Goal: Task Accomplishment & Management: Manage account settings

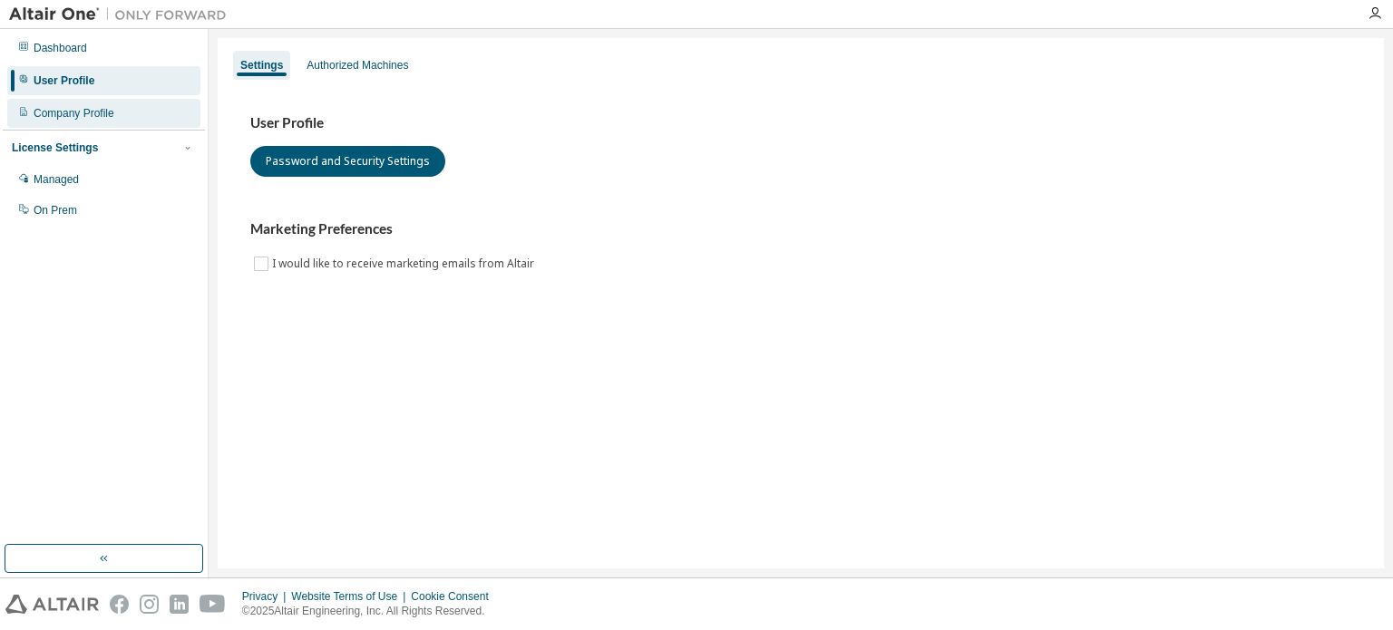
click at [19, 111] on icon at bounding box center [23, 111] width 11 height 11
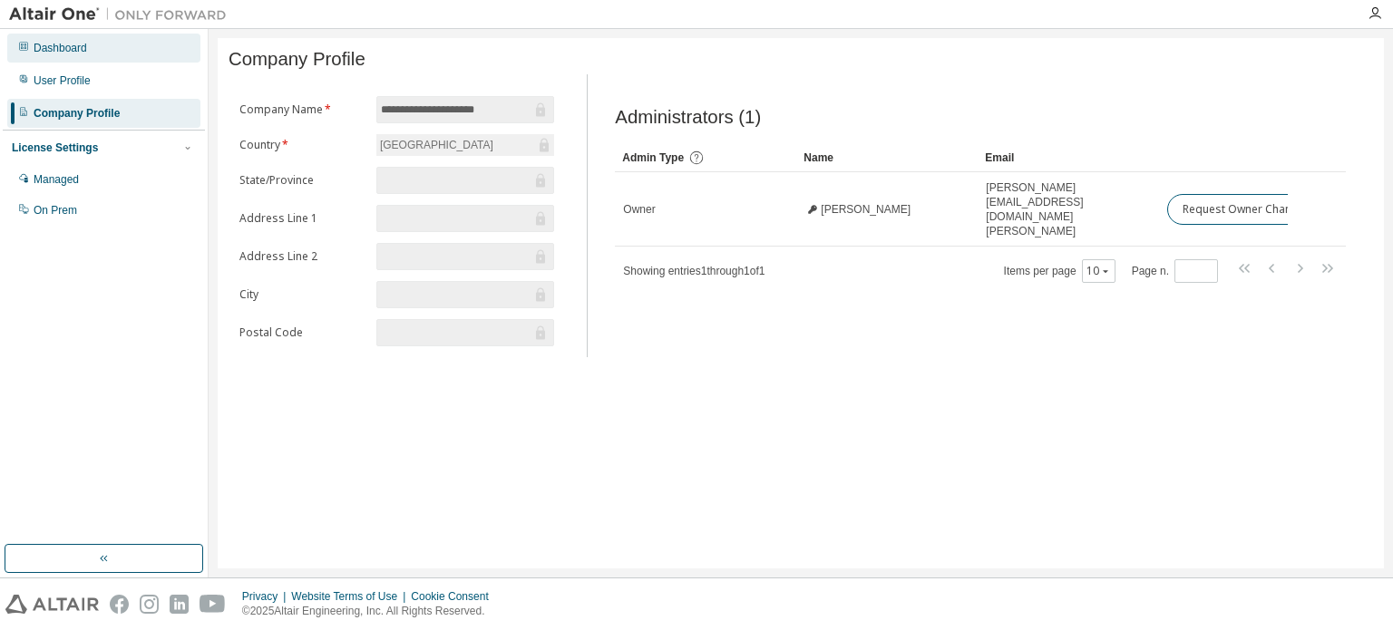
click at [80, 48] on div "Dashboard" at bounding box center [61, 48] width 54 height 15
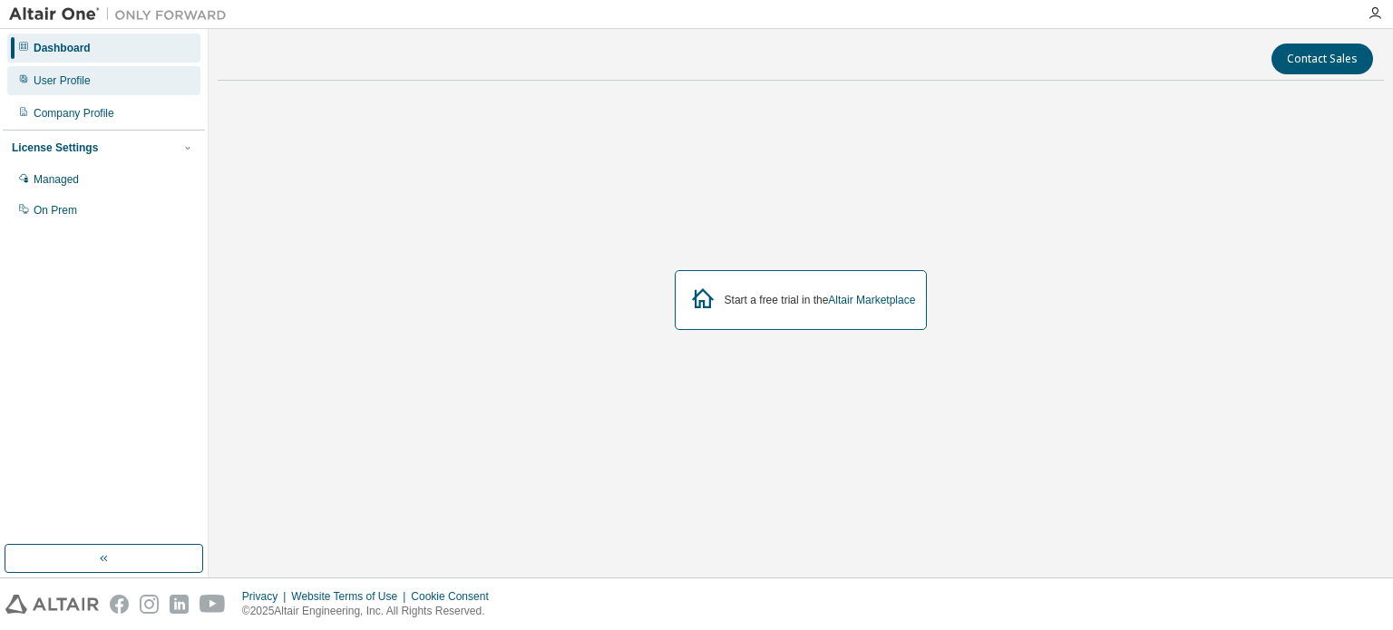
click at [77, 79] on div "User Profile" at bounding box center [62, 80] width 57 height 15
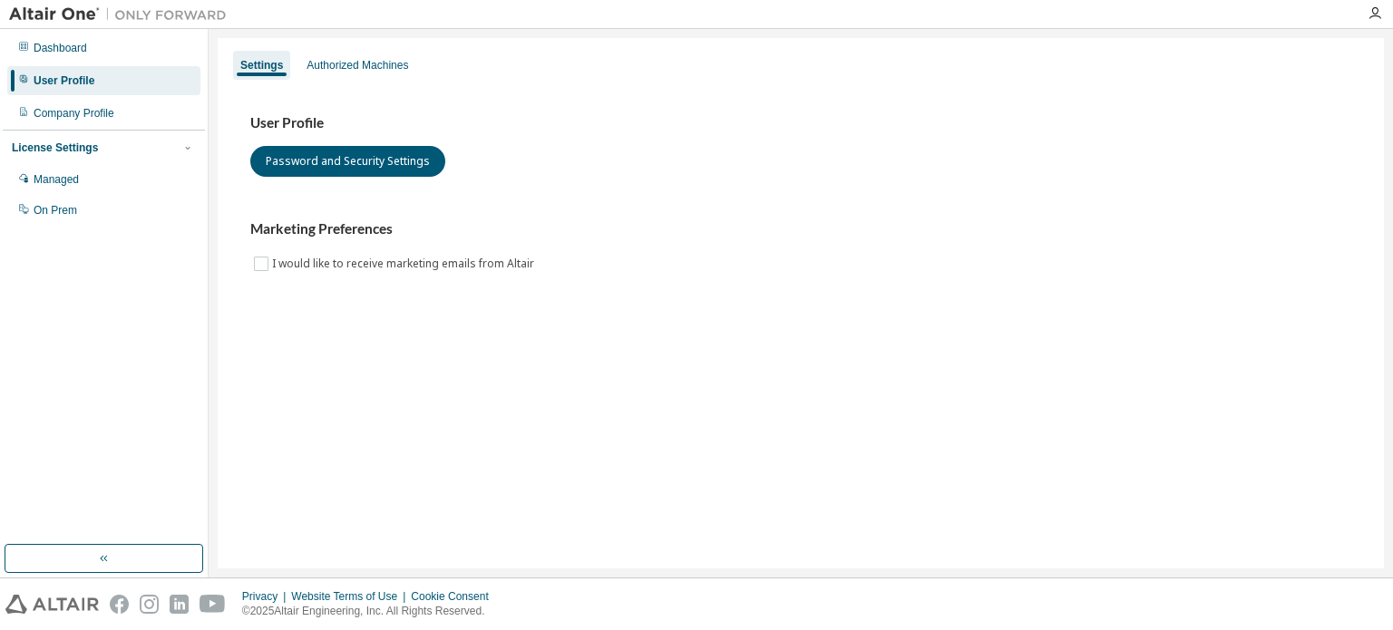
click at [134, 131] on div "License Settings Managed On Prem" at bounding box center [104, 178] width 202 height 97
click at [127, 119] on div "Company Profile" at bounding box center [103, 113] width 193 height 29
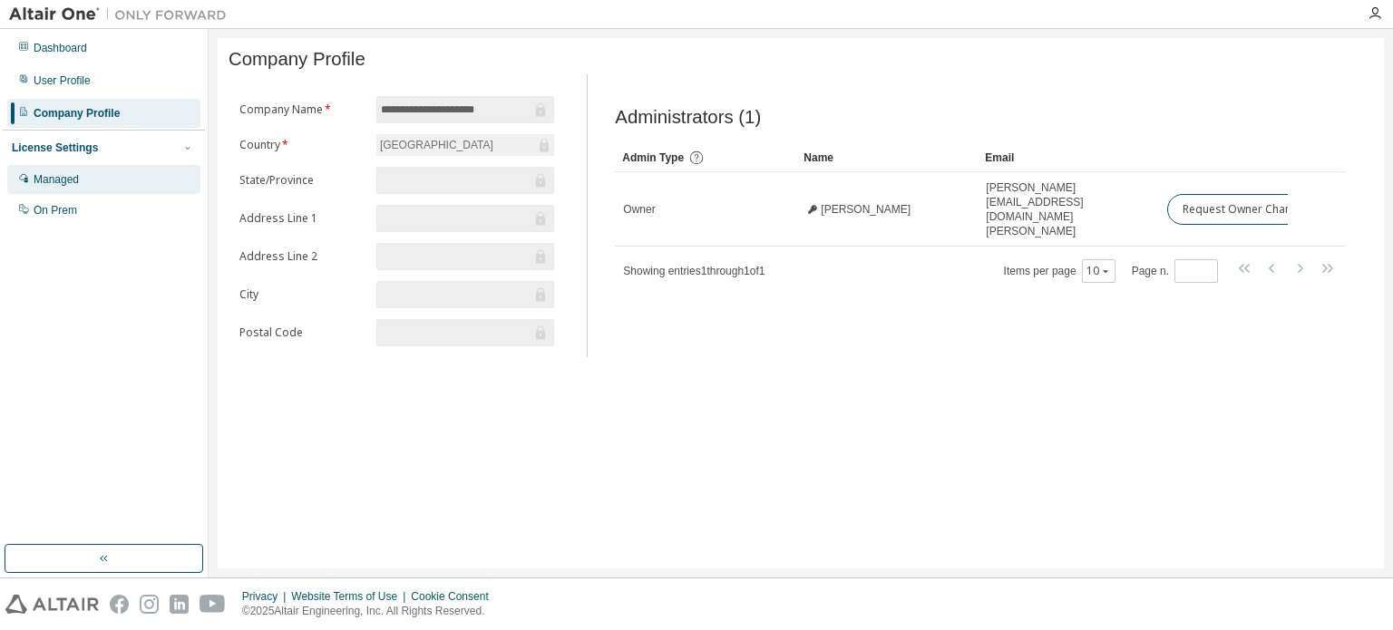
click at [67, 180] on div "Managed" at bounding box center [56, 179] width 45 height 15
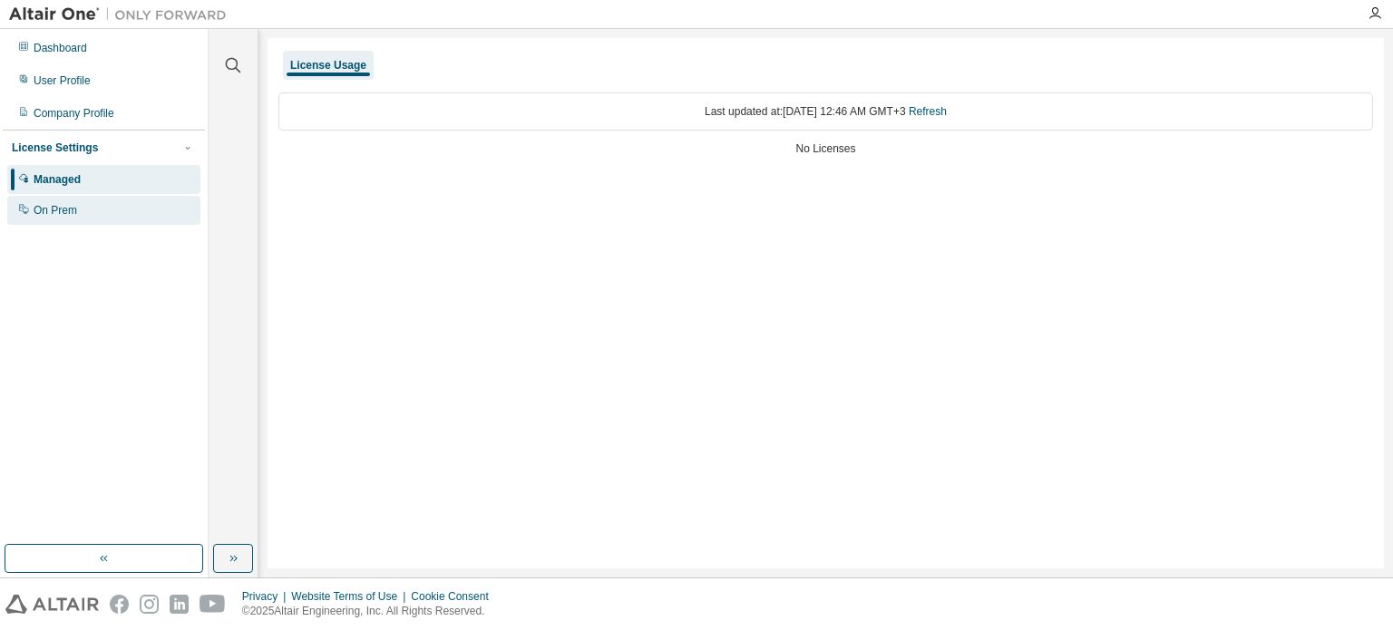
click at [69, 205] on div "On Prem" at bounding box center [56, 210] width 44 height 15
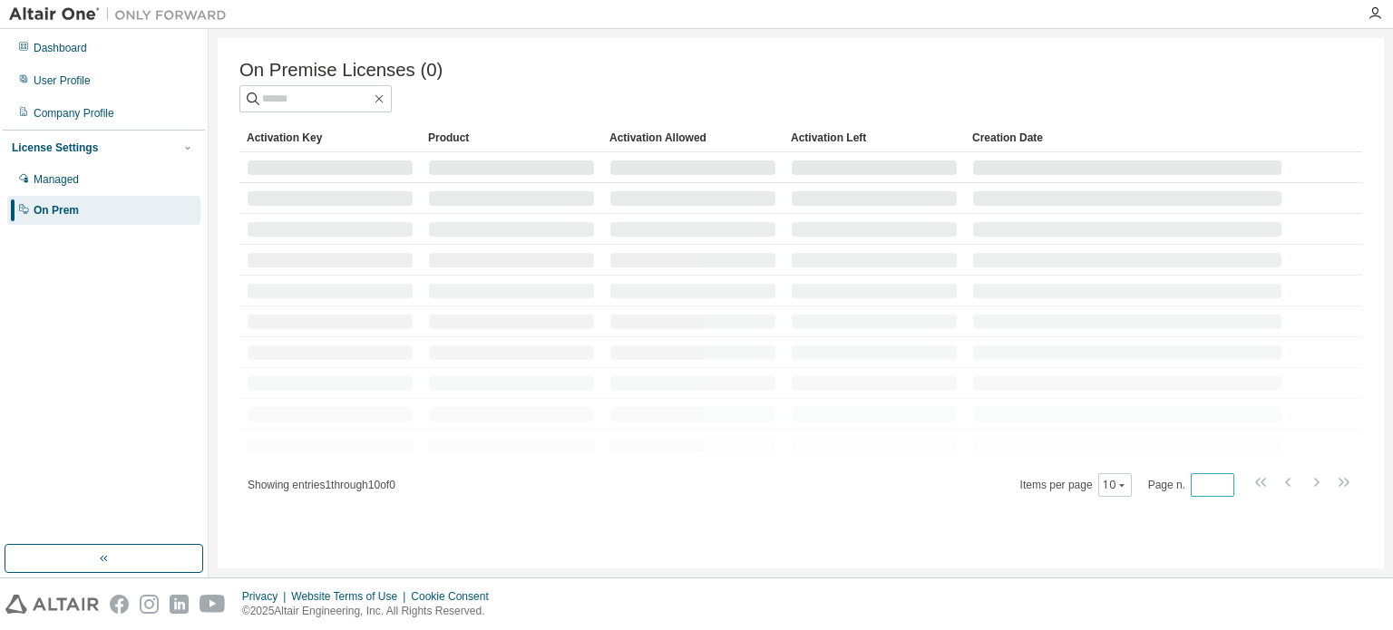
click at [1222, 483] on input "*" at bounding box center [1212, 485] width 34 height 15
type input "*"
click at [1119, 482] on button "10" at bounding box center [1115, 485] width 24 height 15
click at [1128, 535] on div "20" at bounding box center [1173, 534] width 145 height 22
click at [138, 176] on div "Managed" at bounding box center [103, 179] width 193 height 29
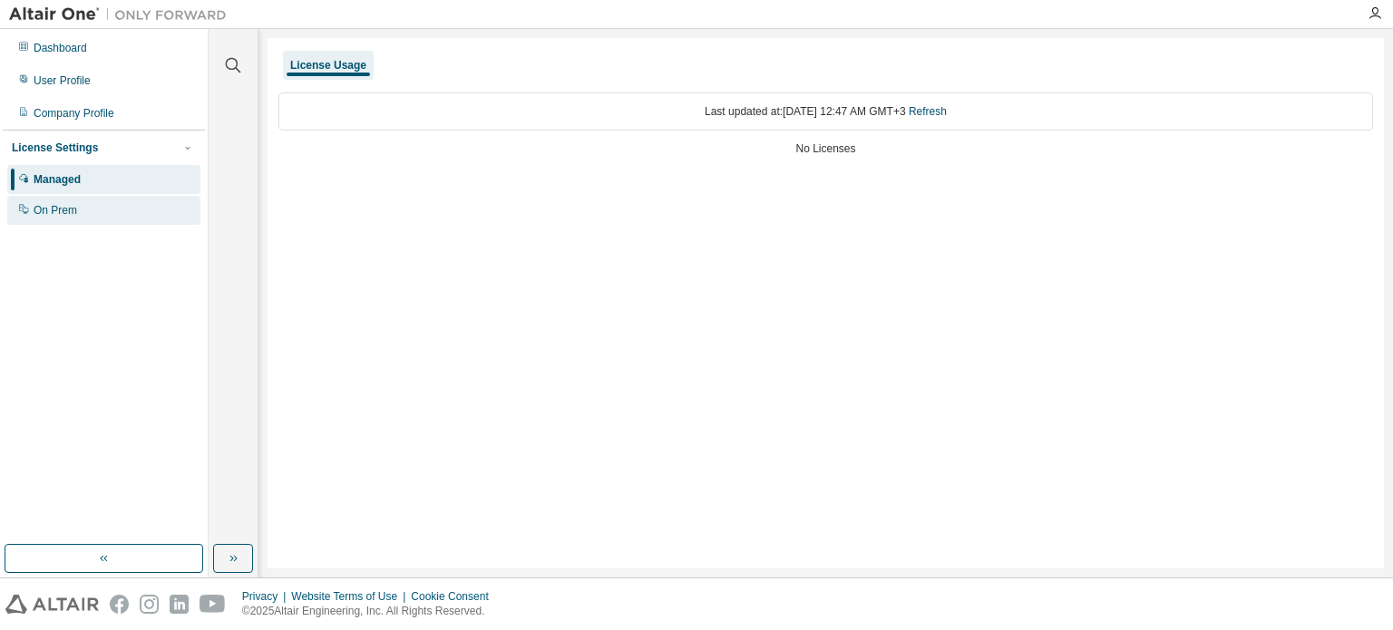
click at [132, 204] on div "On Prem" at bounding box center [103, 210] width 193 height 29
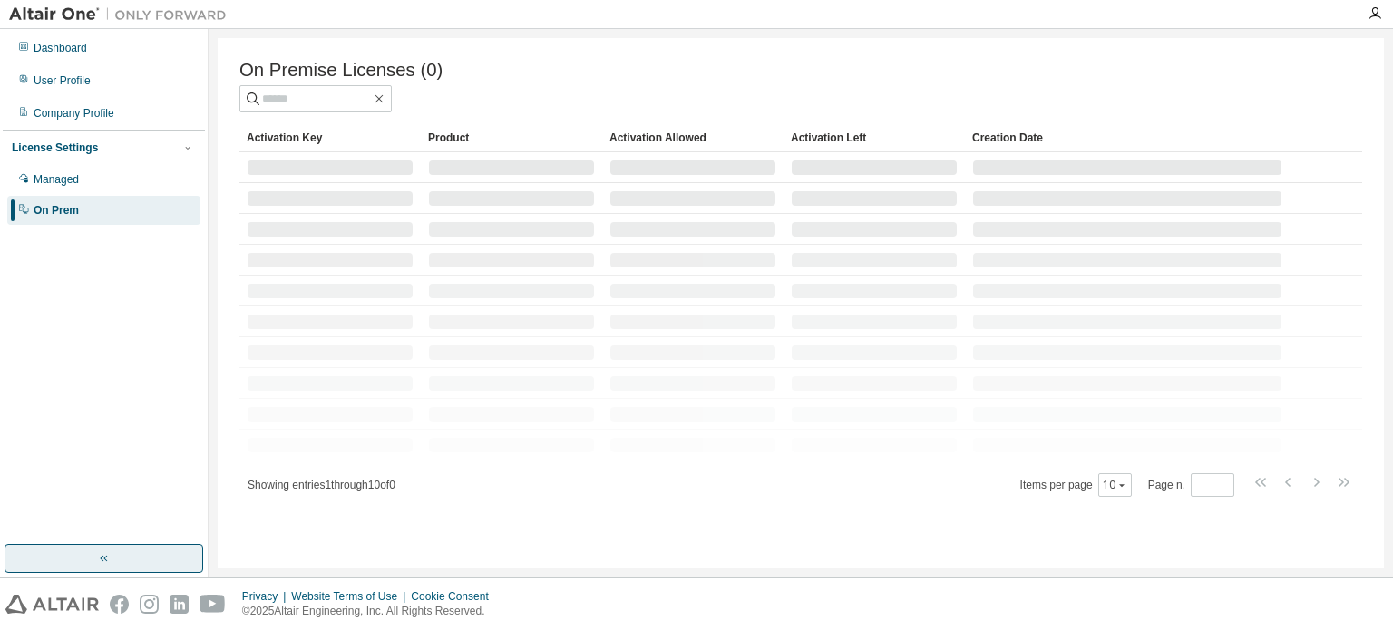
click at [151, 569] on button "button" at bounding box center [104, 558] width 199 height 29
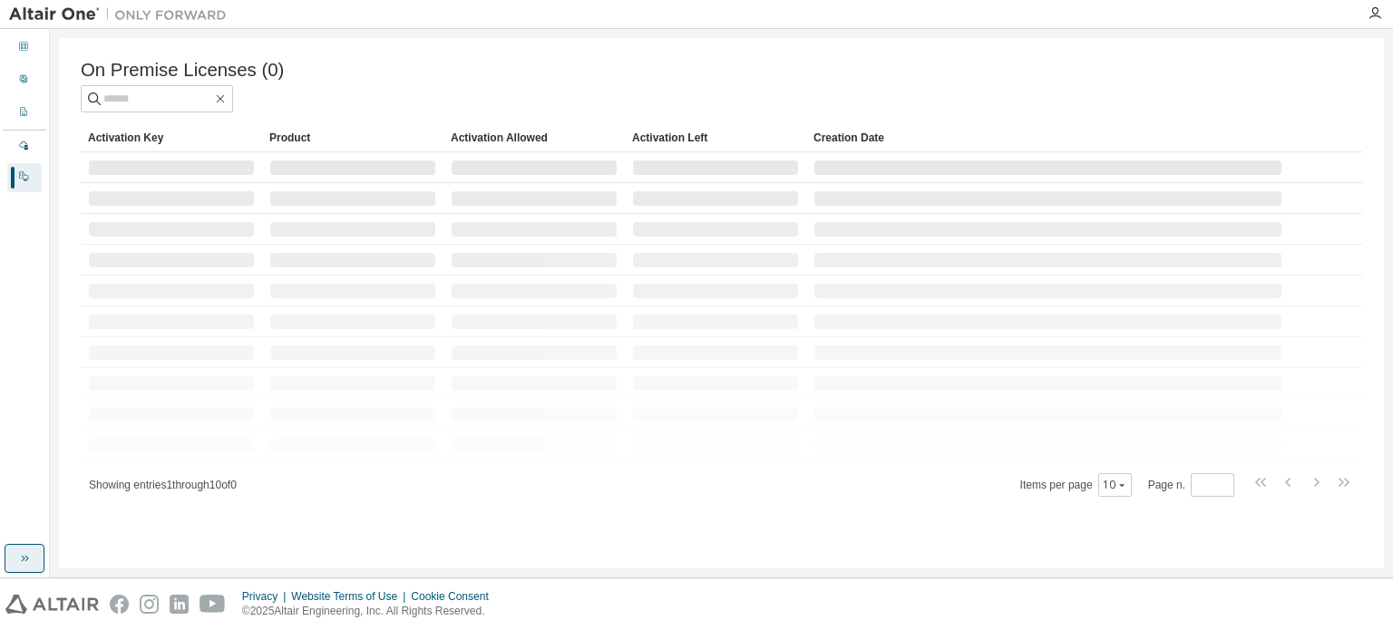
click at [6, 546] on button "button" at bounding box center [25, 558] width 40 height 29
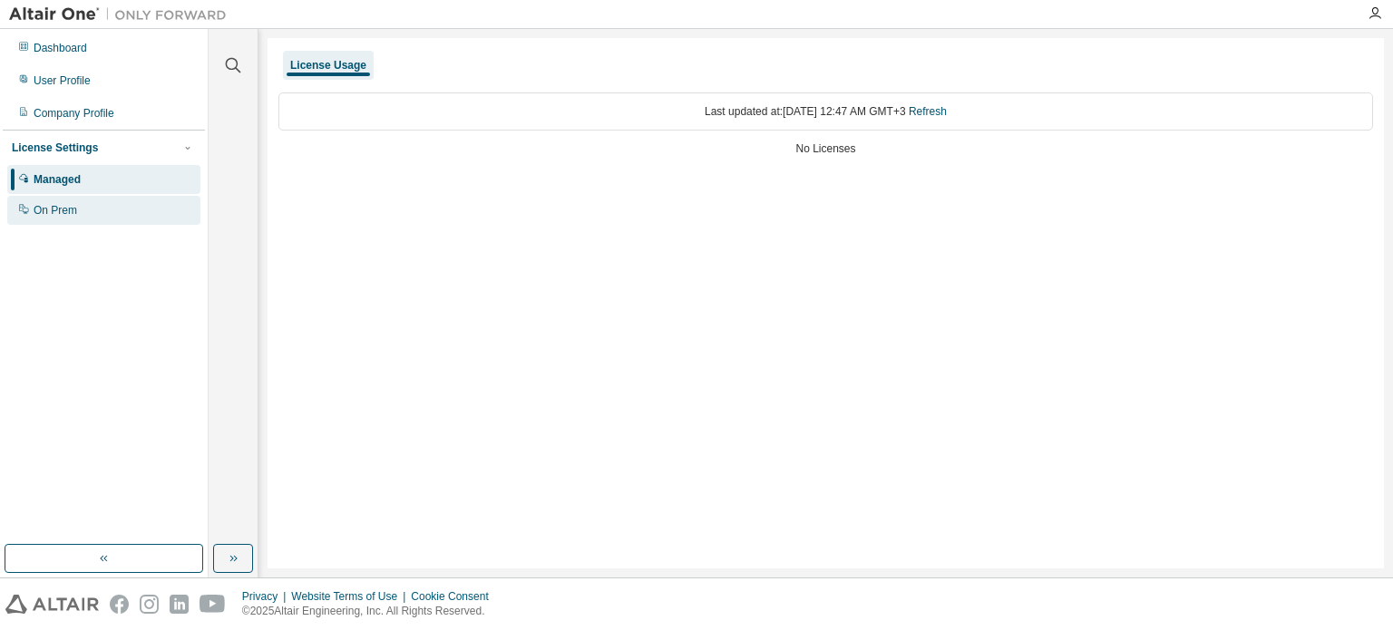
click at [130, 205] on div "On Prem" at bounding box center [103, 210] width 193 height 29
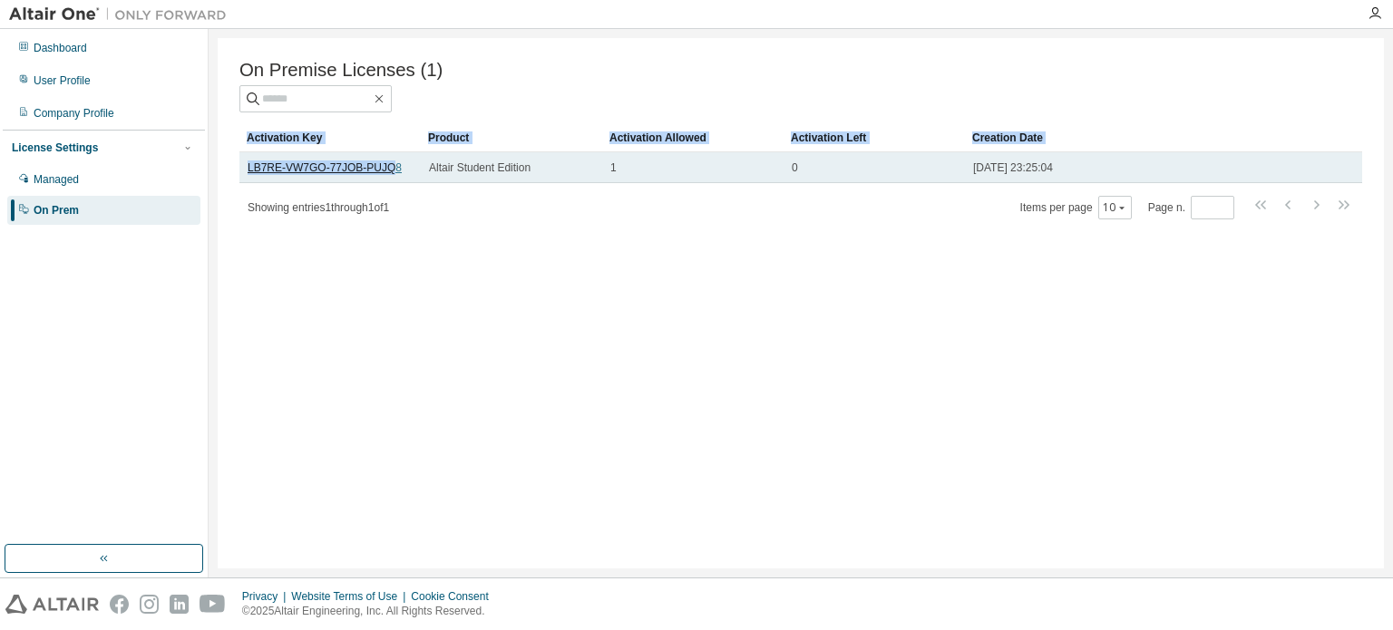
drag, startPoint x: 222, startPoint y: 173, endPoint x: 385, endPoint y: 177, distance: 163.3
click at [385, 176] on div "On Premise Licenses (1) Clear Load Save Save As Field Operator Value Select fil…" at bounding box center [801, 303] width 1166 height 530
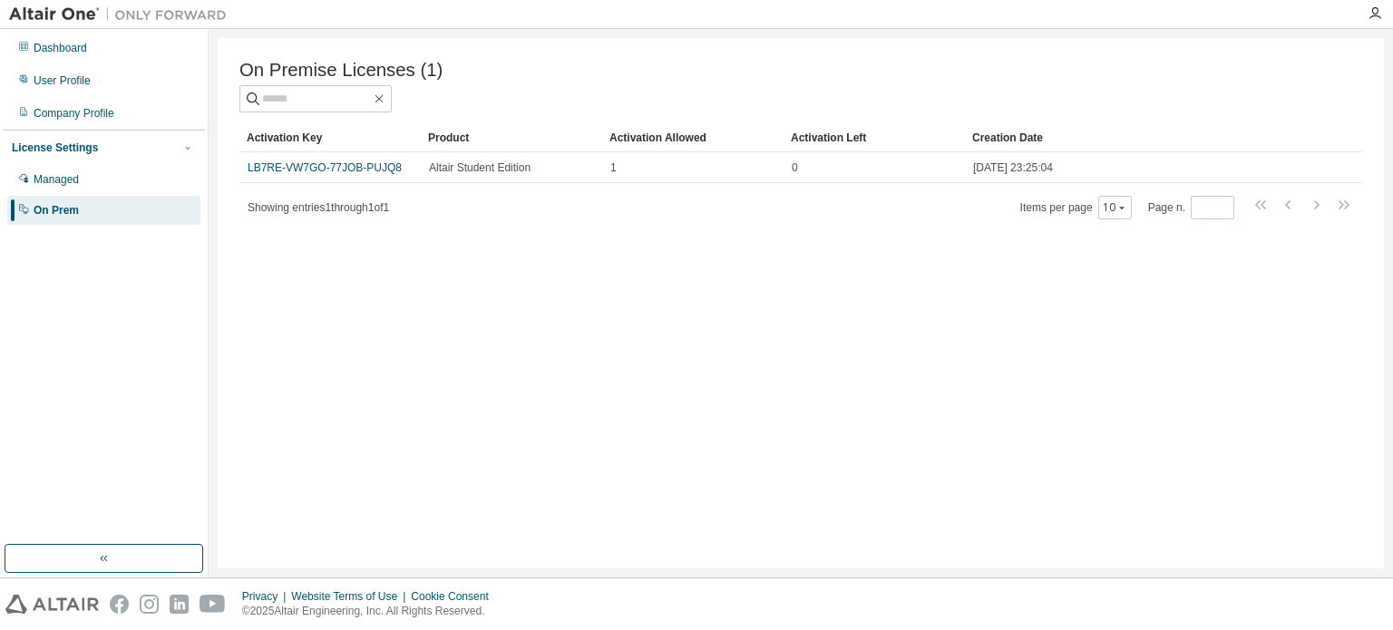
click at [583, 403] on div "On Premise Licenses (1) Clear Load Save Save As Field Operator Value Select fil…" at bounding box center [801, 303] width 1166 height 530
drag, startPoint x: 978, startPoint y: 415, endPoint x: 989, endPoint y: 381, distance: 36.4
click at [978, 415] on div "On Premise Licenses (1) Clear Load Save Save As Field Operator Value Select fil…" at bounding box center [801, 303] width 1166 height 530
click at [69, 21] on img at bounding box center [122, 14] width 227 height 18
click at [85, 12] on img at bounding box center [122, 14] width 227 height 18
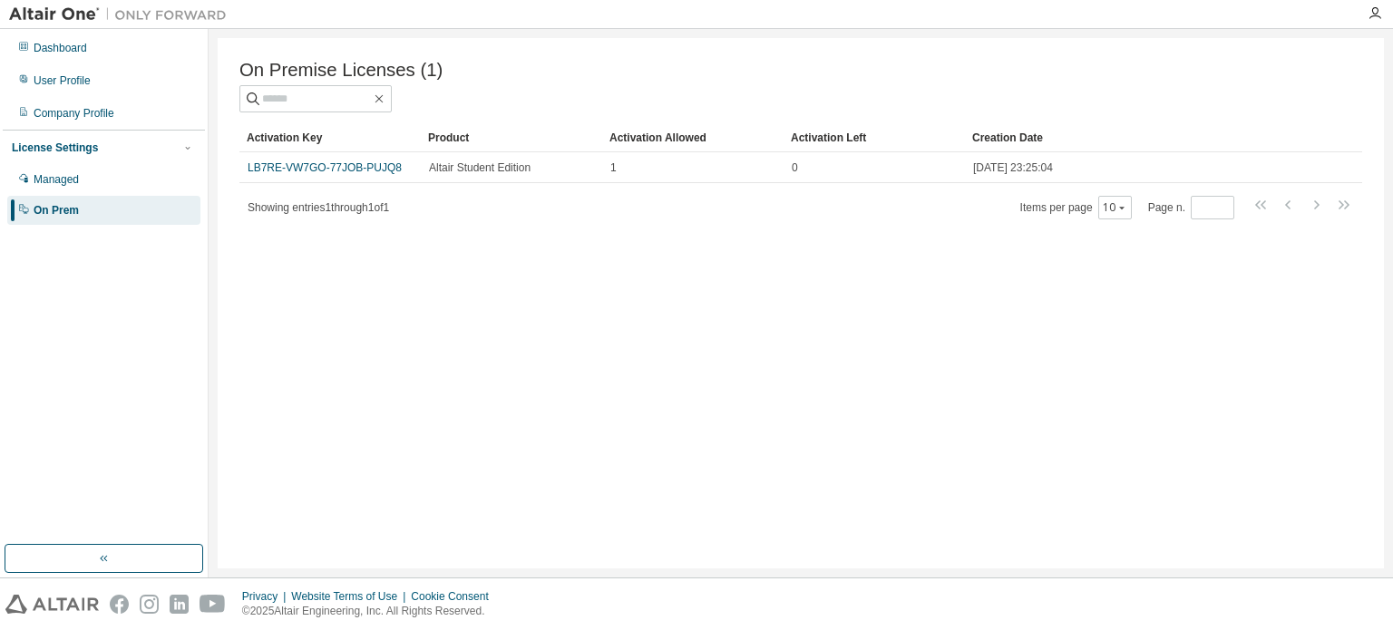
click at [175, 25] on div at bounding box center [118, 14] width 236 height 28
click at [69, 58] on div "Dashboard" at bounding box center [103, 48] width 193 height 29
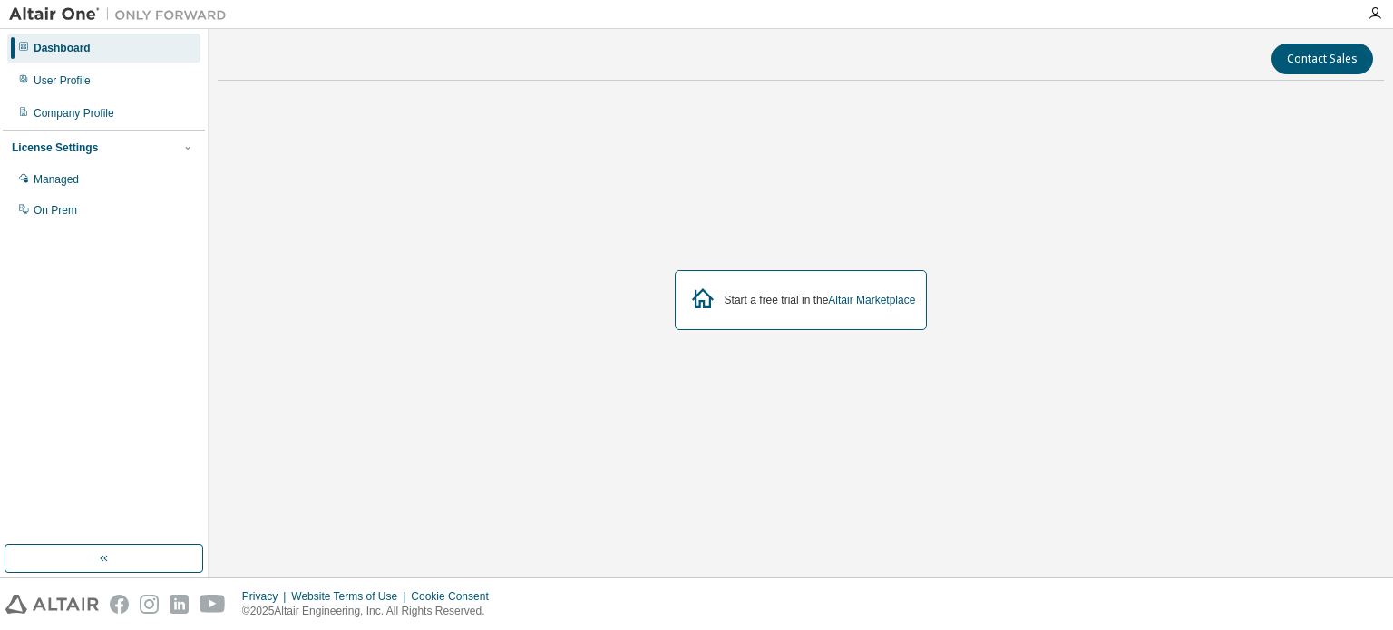
click at [1392, 24] on div at bounding box center [1375, 13] width 36 height 27
click at [1382, 23] on div at bounding box center [1375, 13] width 36 height 27
click at [1372, 14] on icon "button" at bounding box center [1375, 13] width 15 height 15
